Goal: Register for event/course

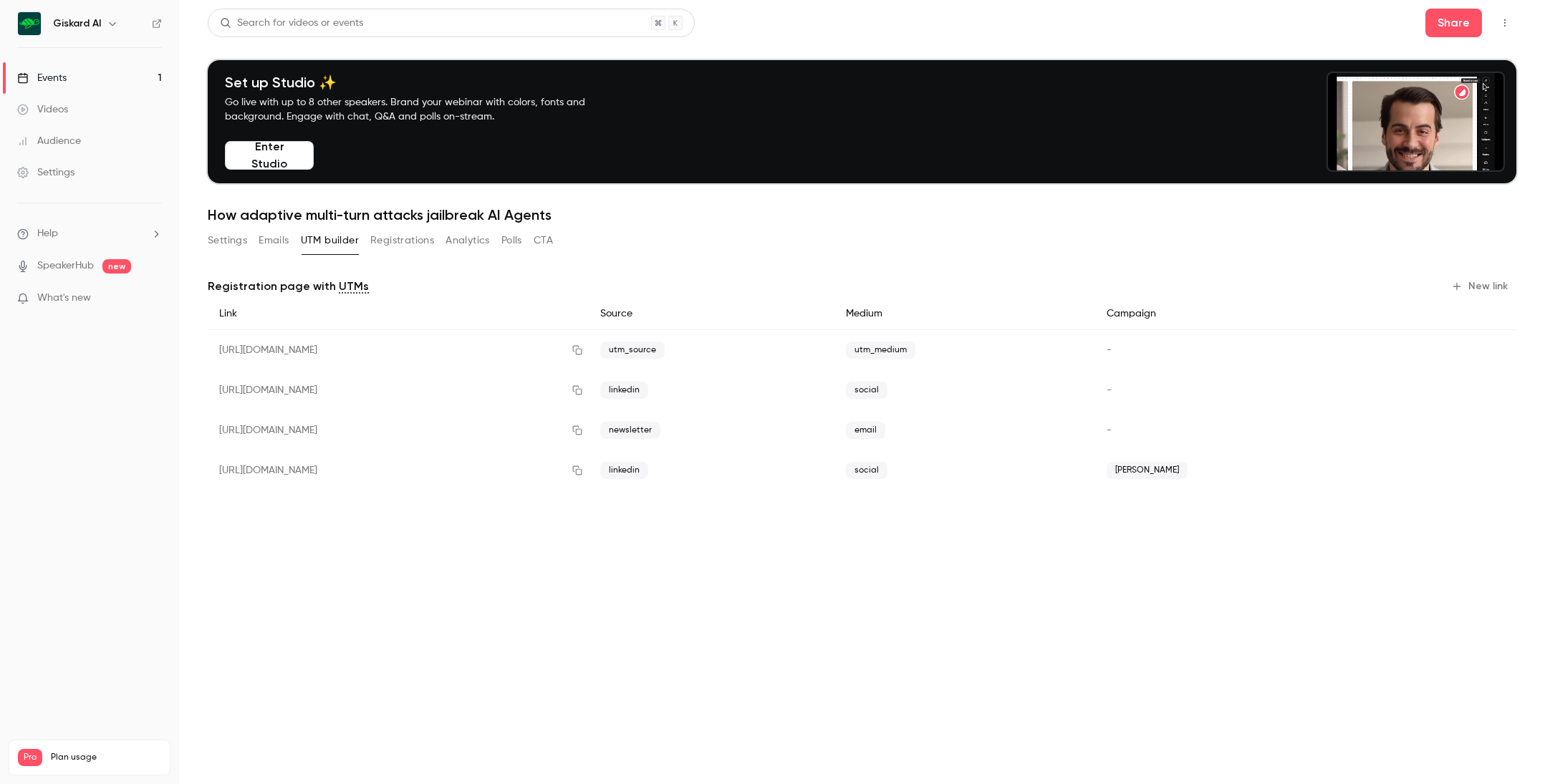
scroll to position [470, 0]
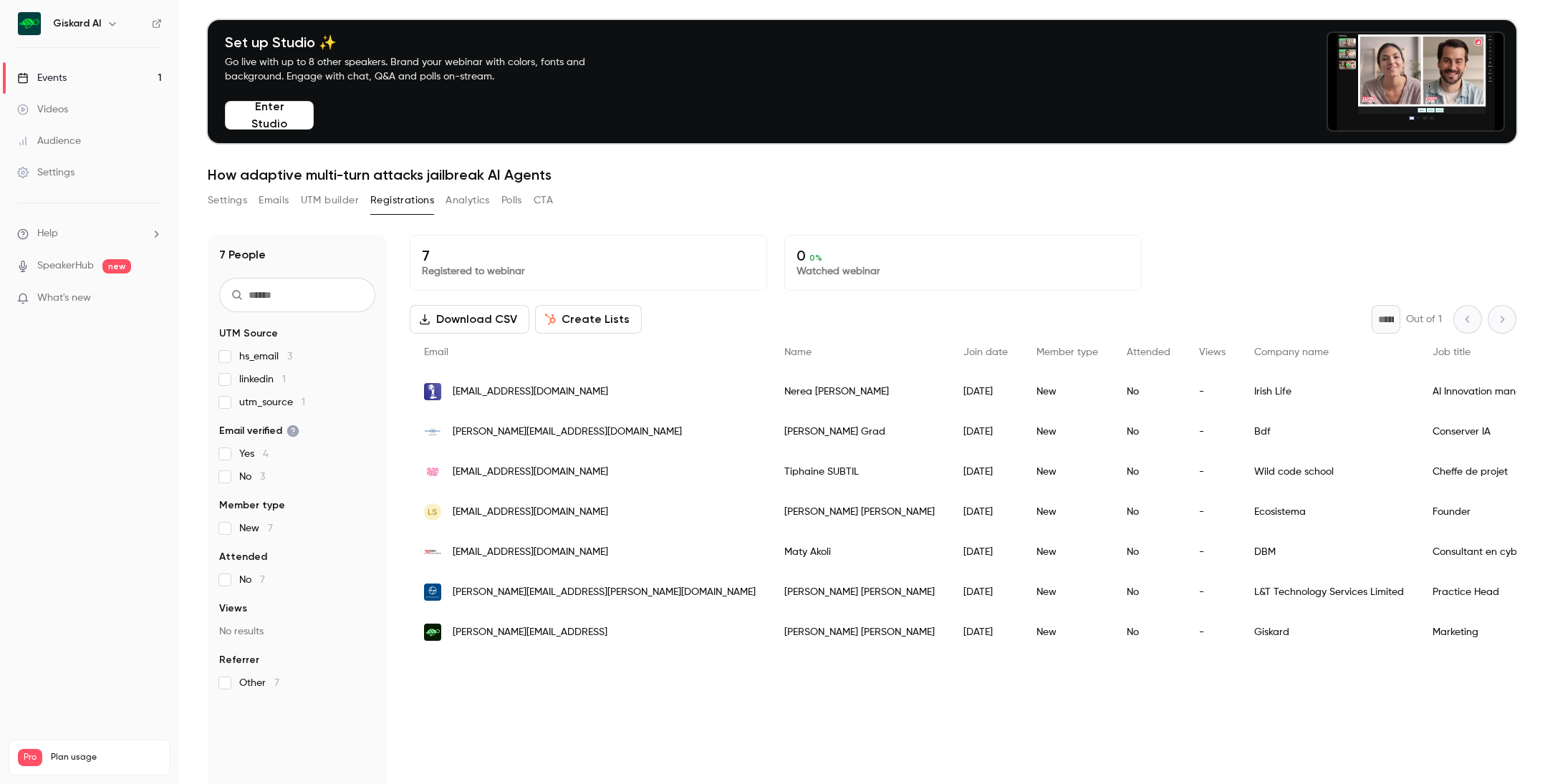
scroll to position [41, 0]
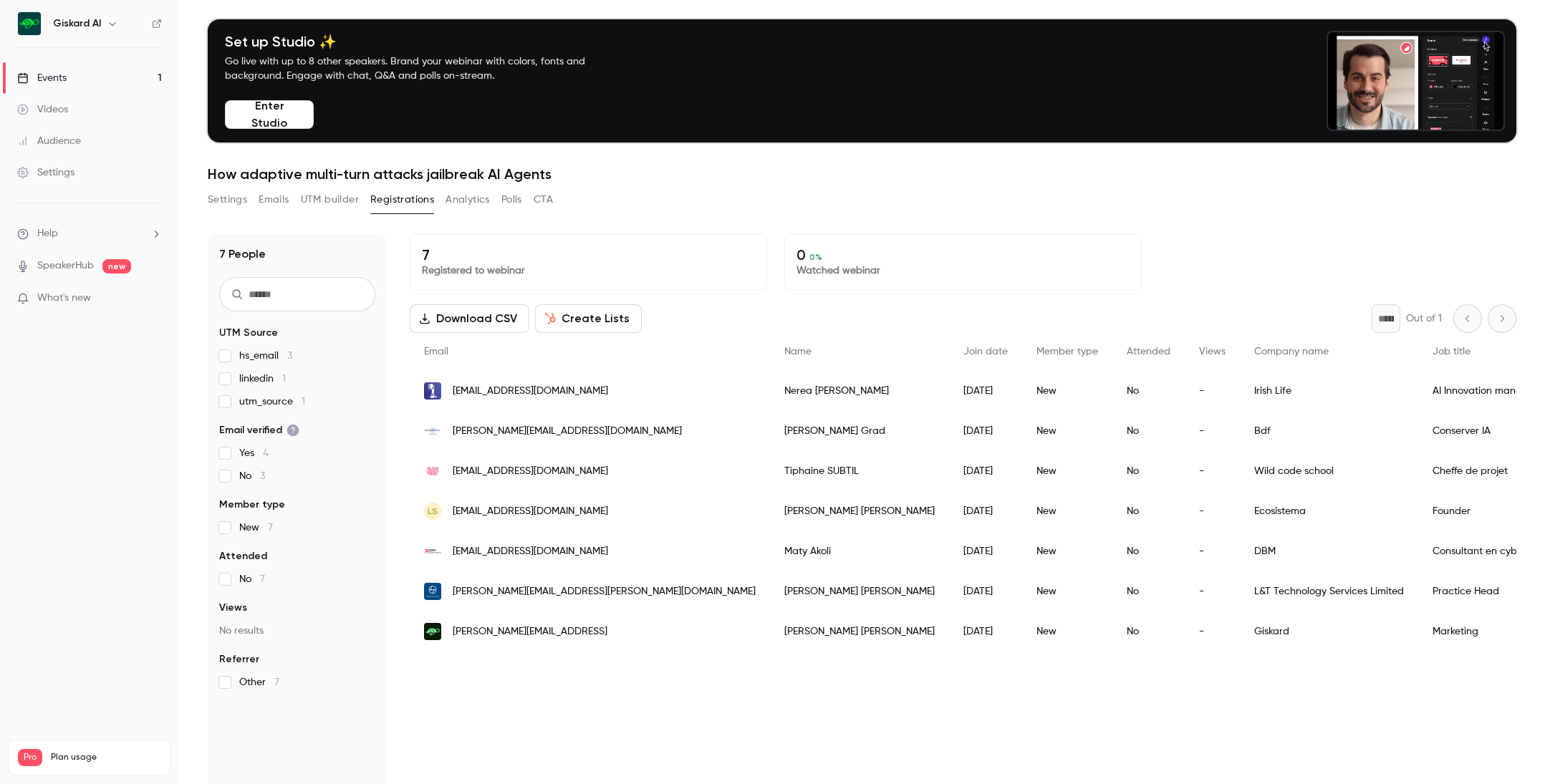
click at [114, 24] on icon "button" at bounding box center [112, 24] width 6 height 4
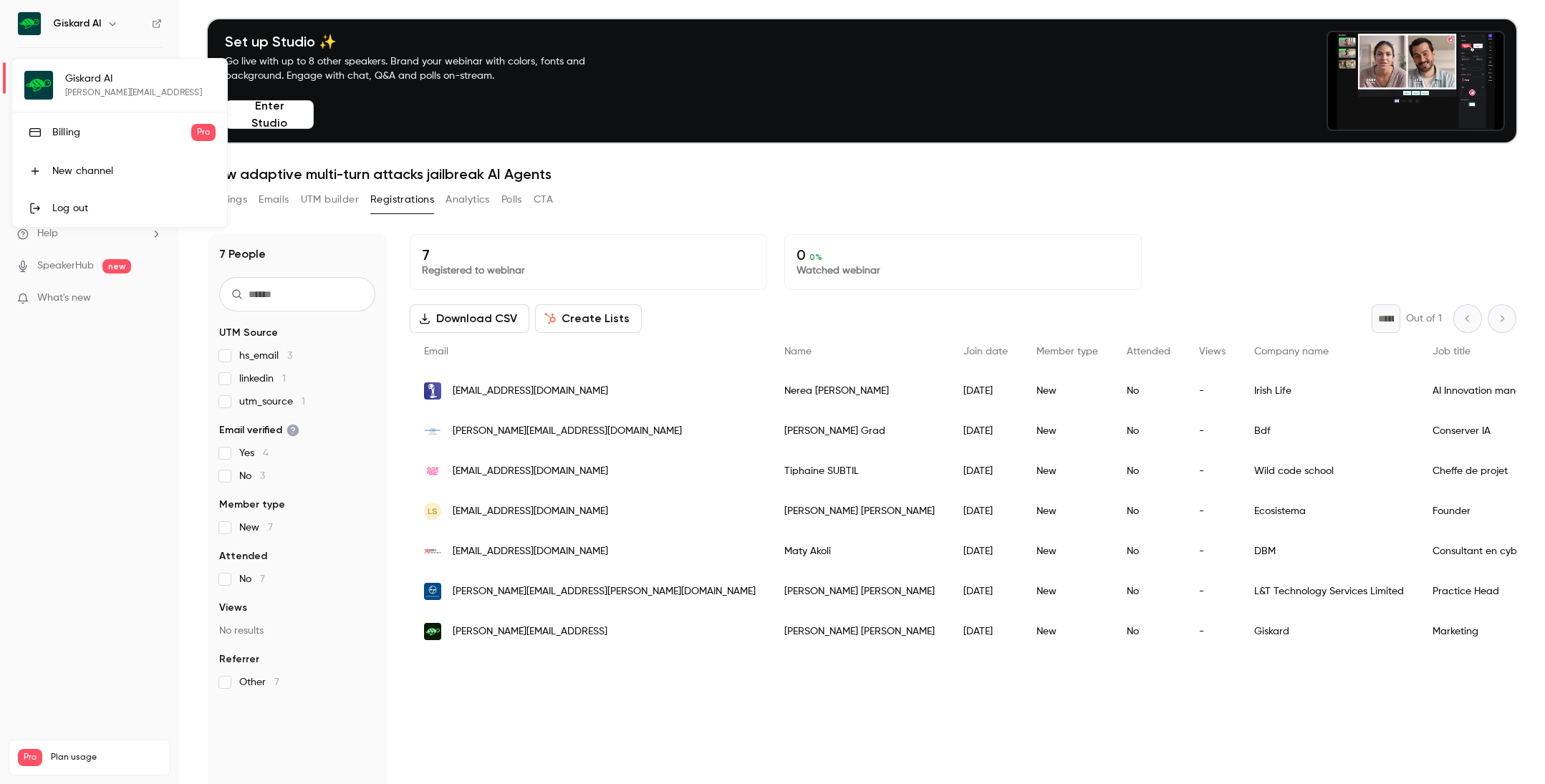
click at [31, 435] on div at bounding box center [772, 392] width 1545 height 784
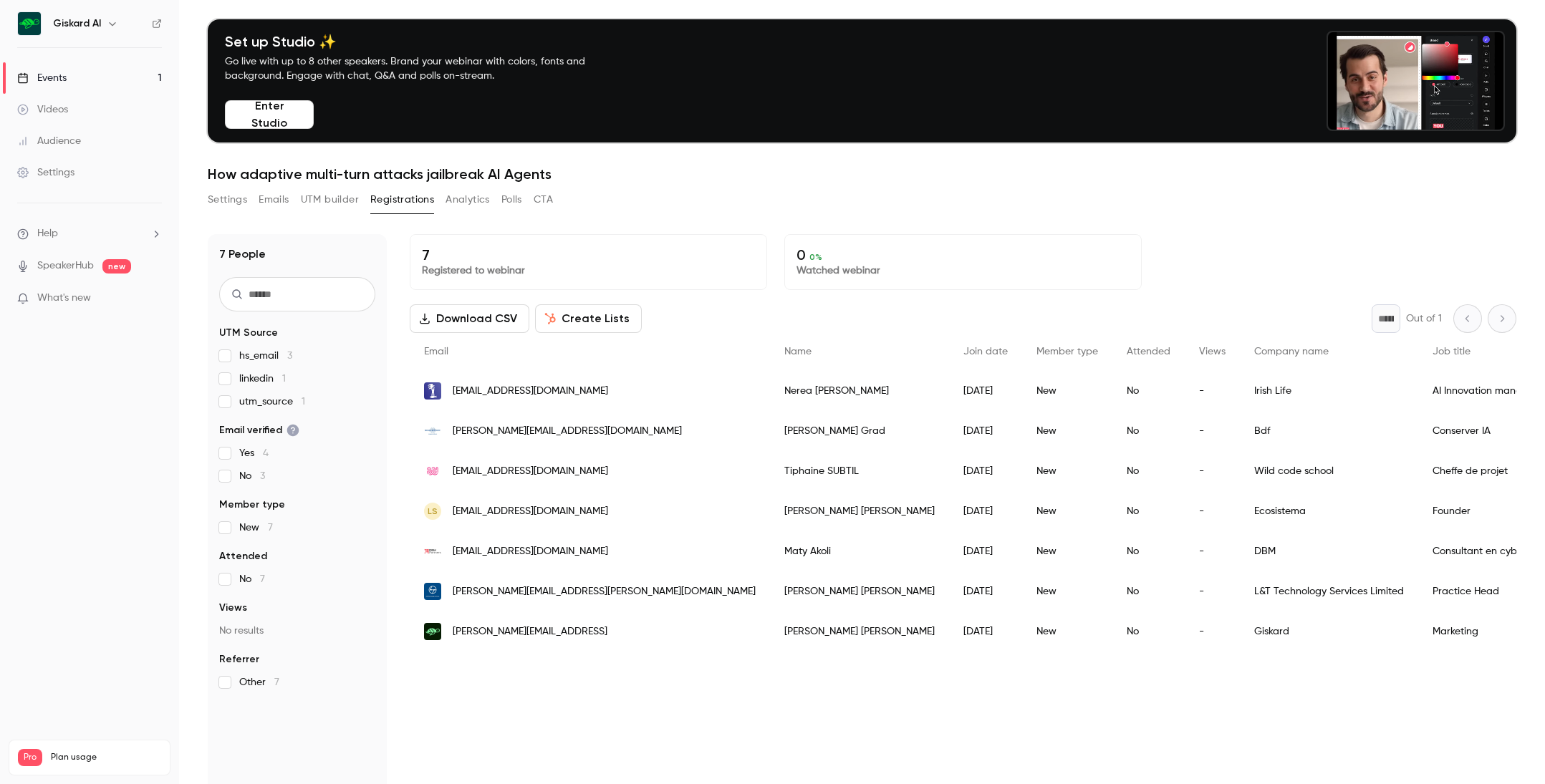
click at [80, 161] on link "Settings" at bounding box center [90, 173] width 179 height 32
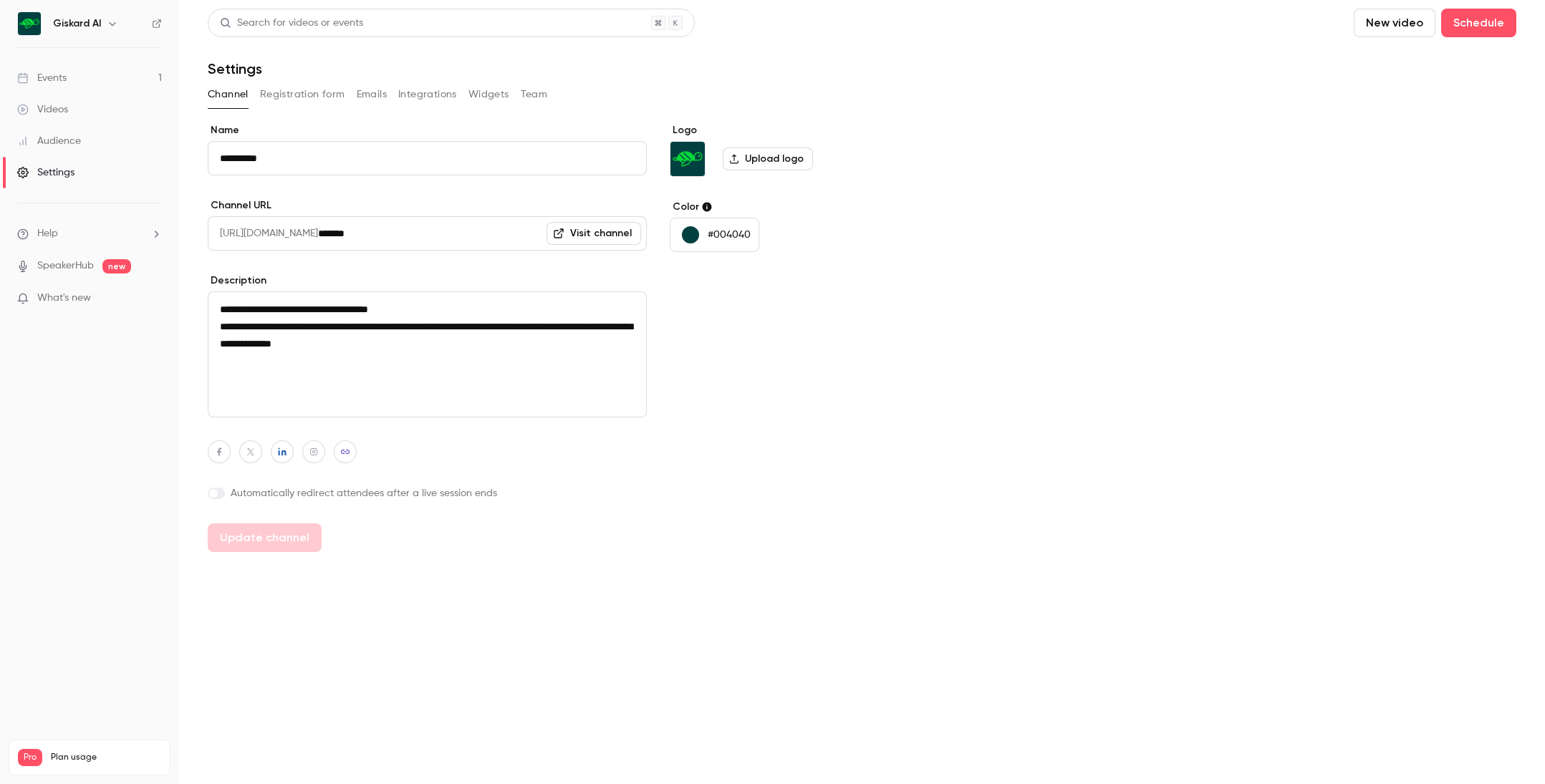
click at [525, 98] on button "Team" at bounding box center [534, 95] width 28 height 23
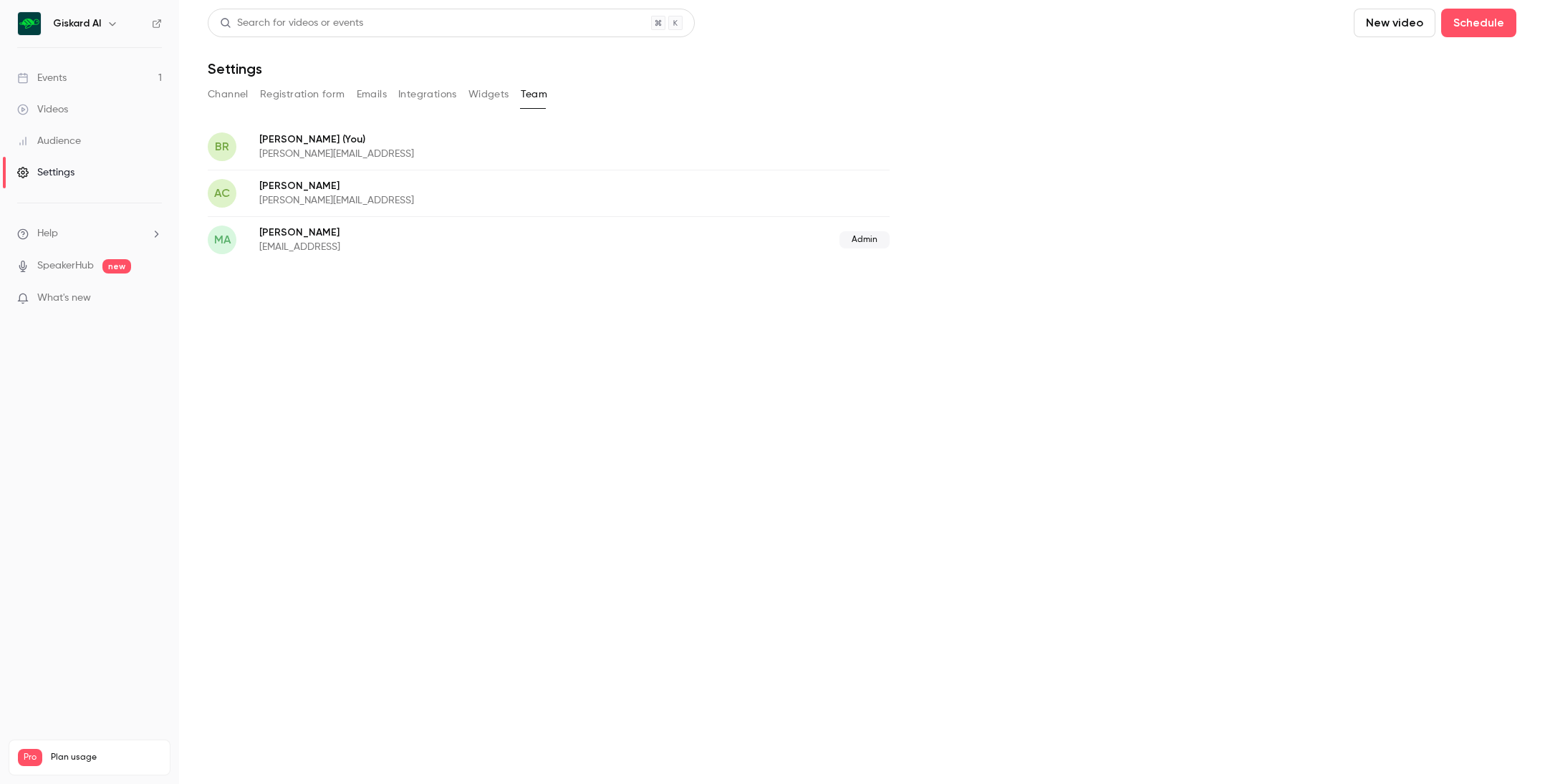
click at [68, 70] on link "Events 1" at bounding box center [90, 78] width 179 height 32
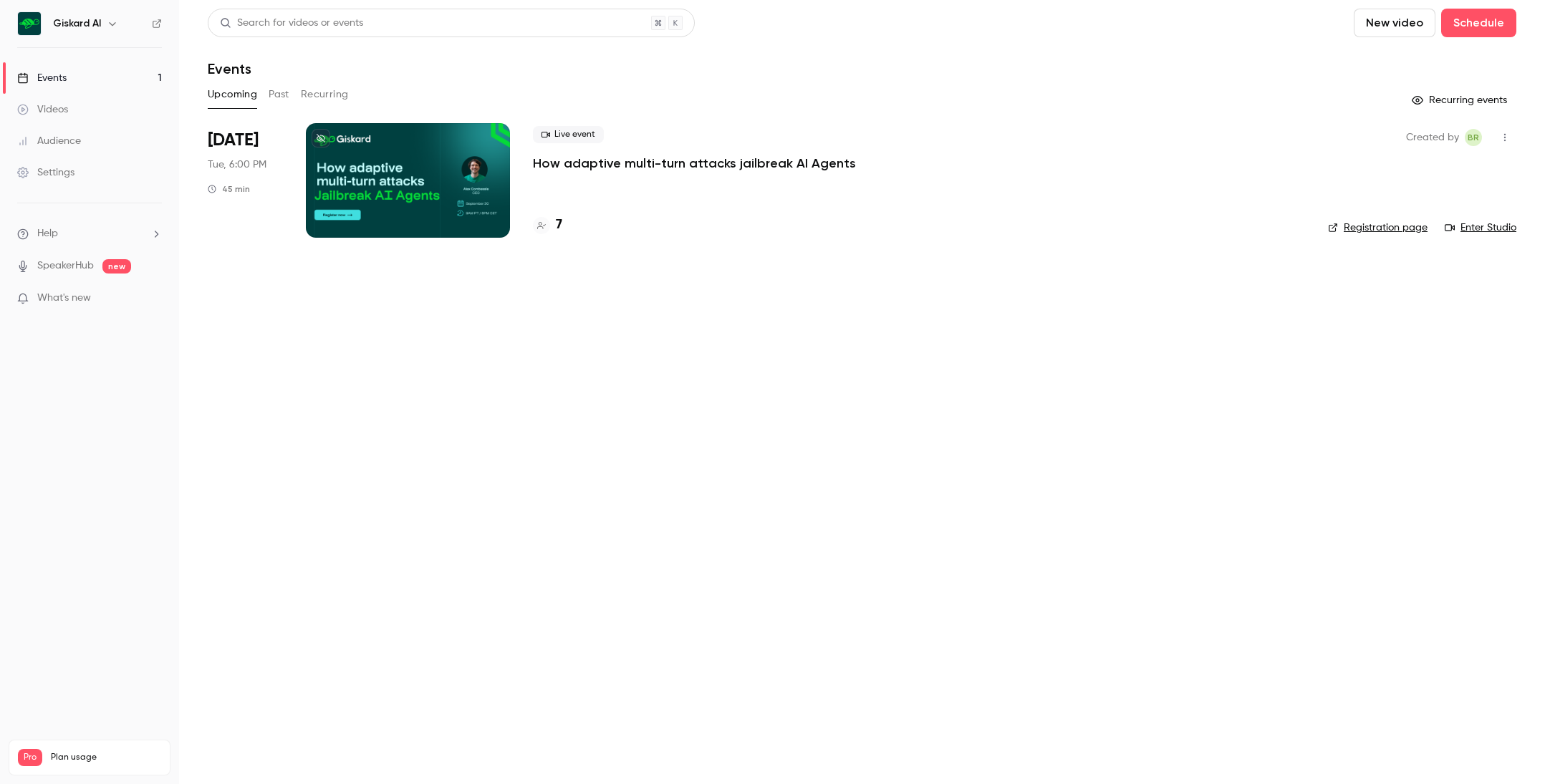
click at [600, 182] on div "Live event How adaptive multi-turn attacks jailbreak AI Agents 7" at bounding box center [918, 180] width 772 height 114
click at [560, 155] on p "How adaptive multi-turn attacks jailbreak AI Agents" at bounding box center [694, 162] width 323 height 17
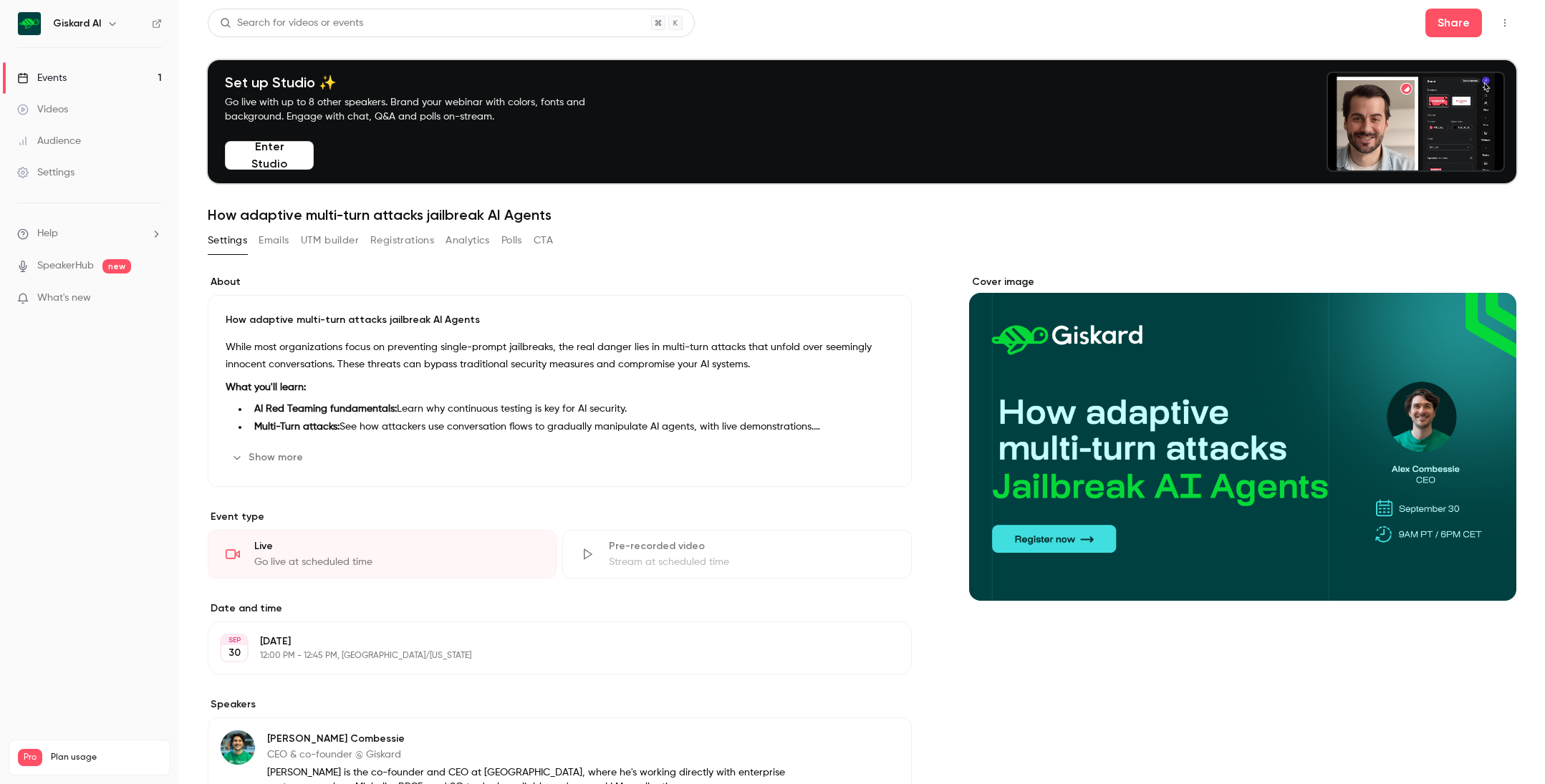
click at [392, 245] on button "Registrations" at bounding box center [402, 240] width 64 height 23
